Goal: Find specific page/section: Find specific page/section

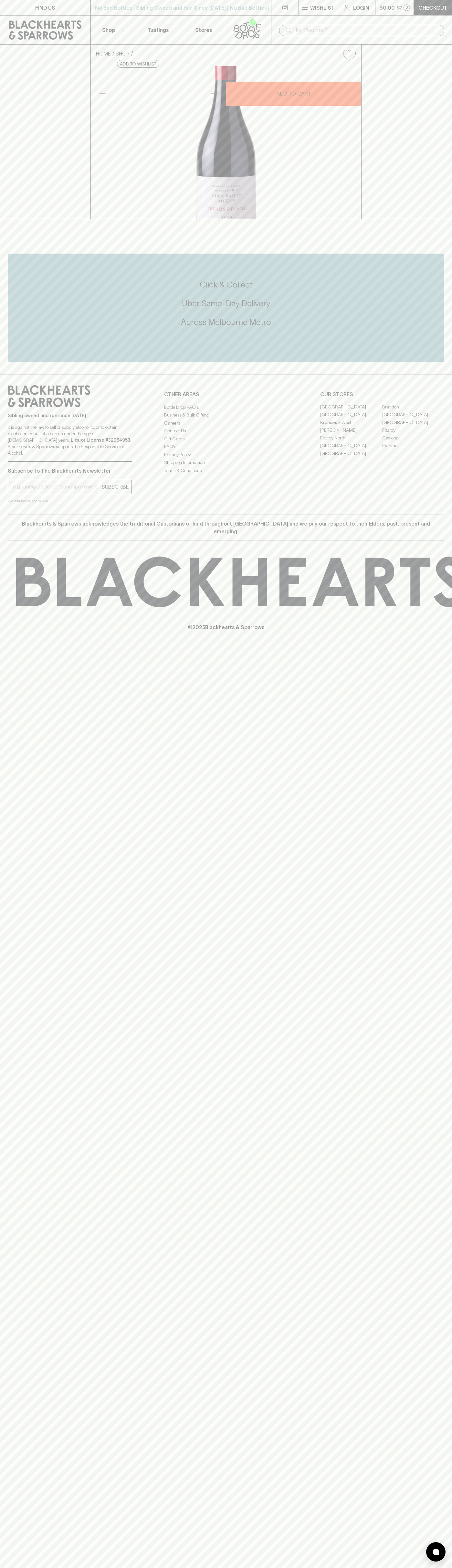
click at [351, 442] on link "Fitzroy North" at bounding box center [351, 438] width 62 height 8
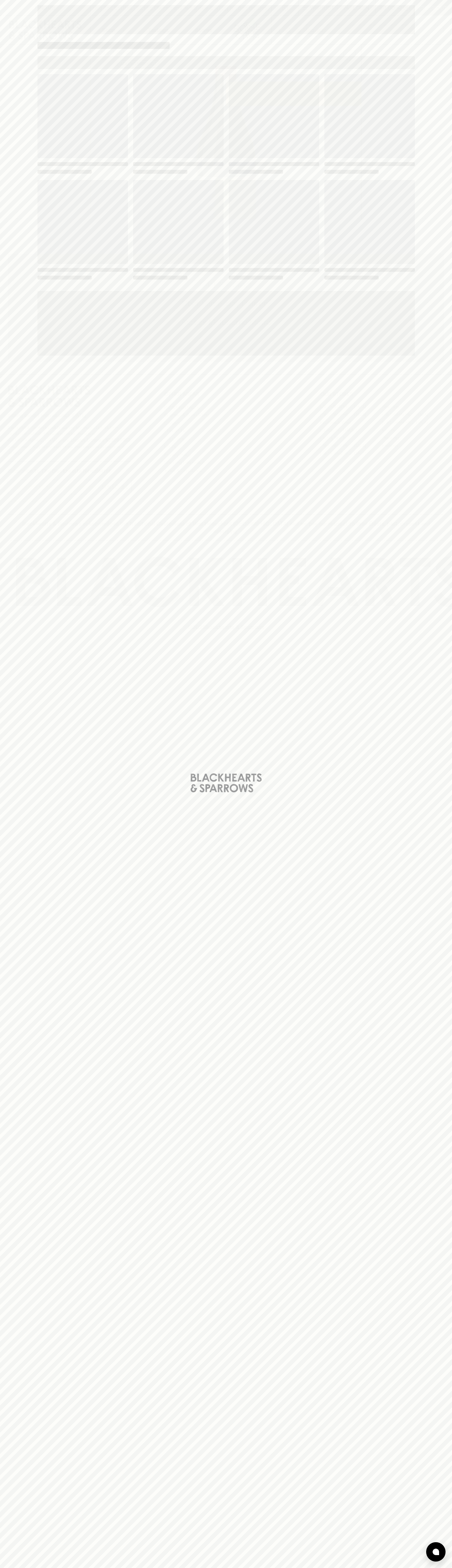
click at [307, 176] on div "Loading" at bounding box center [225, 177] width 377 height 206
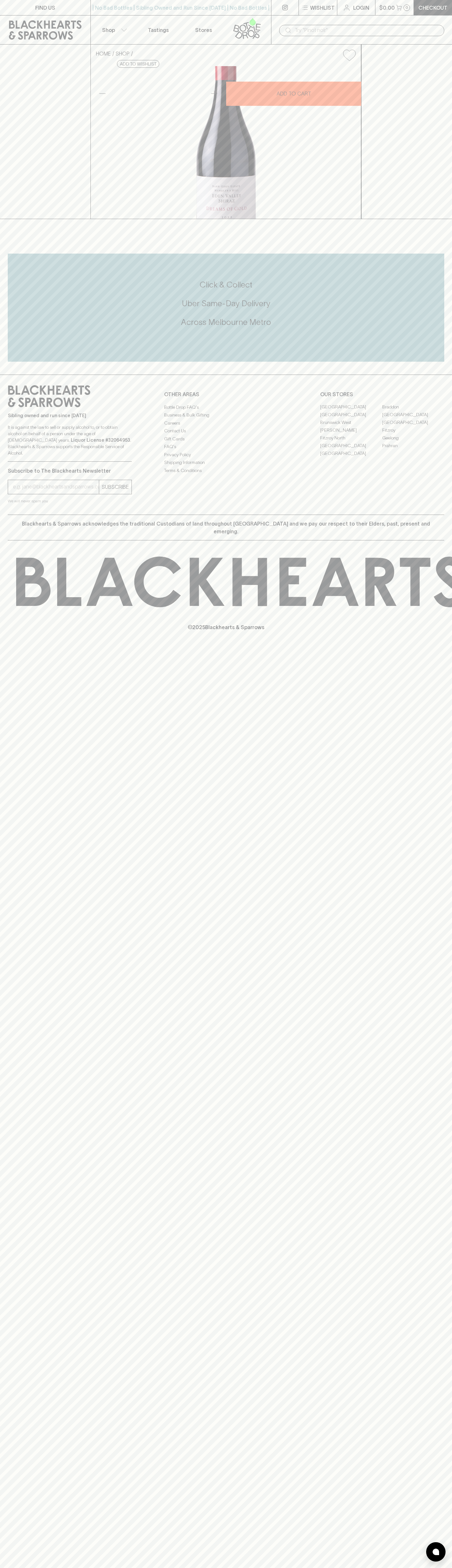
click at [45, 16] on link at bounding box center [45, 30] width 90 height 29
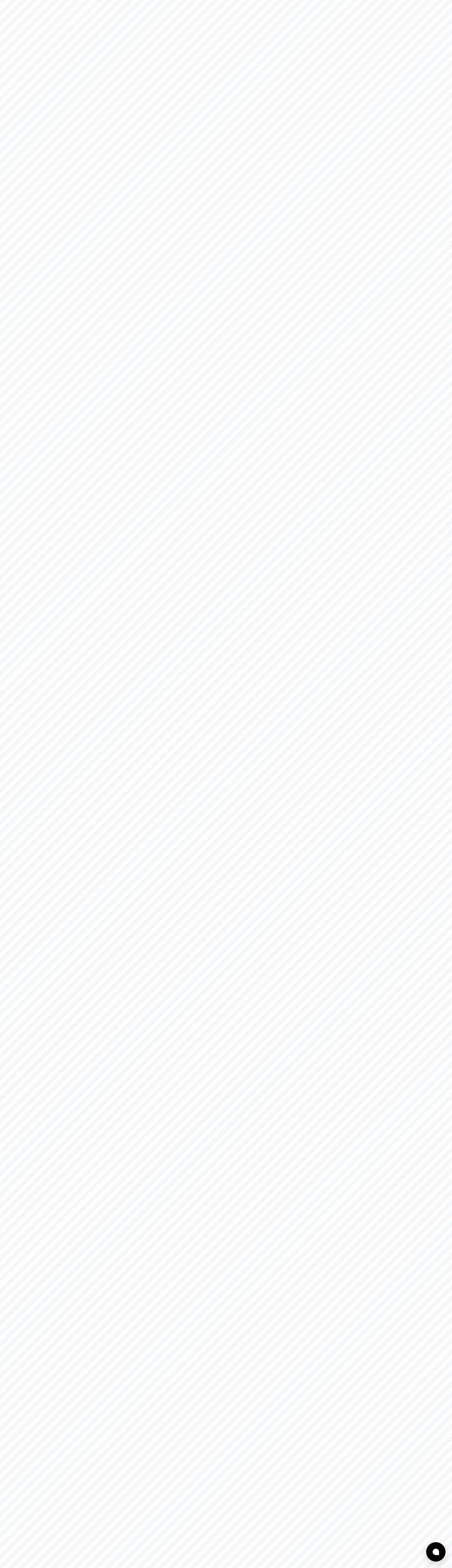
click at [441, 0] on html at bounding box center [226, 0] width 452 height 0
click at [74, 0] on html at bounding box center [226, 0] width 452 height 0
click at [26, 0] on html at bounding box center [226, 0] width 452 height 0
